Goal: Task Accomplishment & Management: Manage account settings

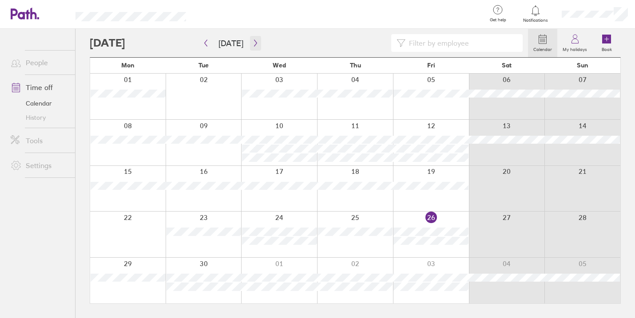
click at [254, 46] on icon "button" at bounding box center [255, 43] width 3 height 7
